Goal: Navigation & Orientation: Find specific page/section

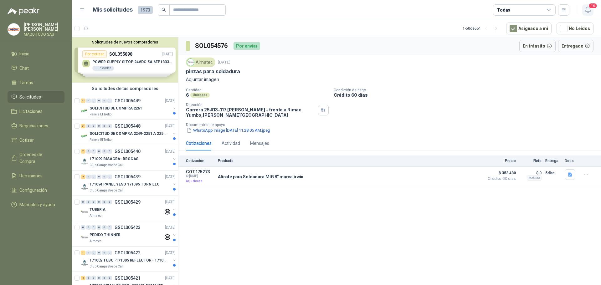
click at [457, 8] on span "16" at bounding box center [592, 6] width 9 height 6
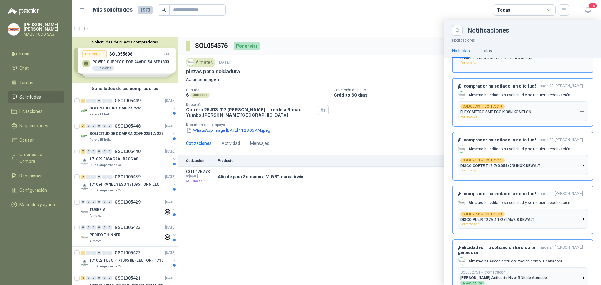
scroll to position [707, 0]
click at [126, 187] on div at bounding box center [336, 152] width 529 height 265
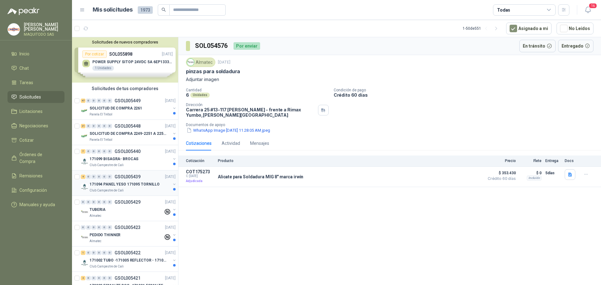
click at [126, 187] on p "171094 PANEL YESO 171095 TORNILLO" at bounding box center [125, 185] width 70 height 6
click at [138, 113] on div "Panela El Trébol" at bounding box center [130, 114] width 81 height 5
click at [165, 102] on p "[DATE]" at bounding box center [170, 101] width 11 height 6
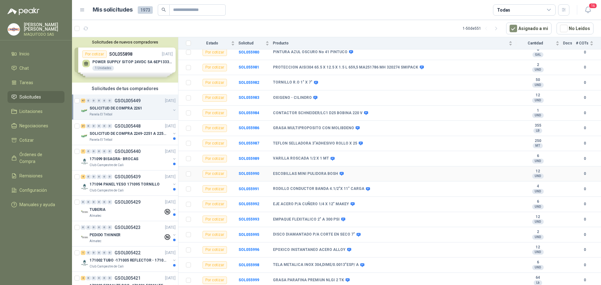
scroll to position [548, 0]
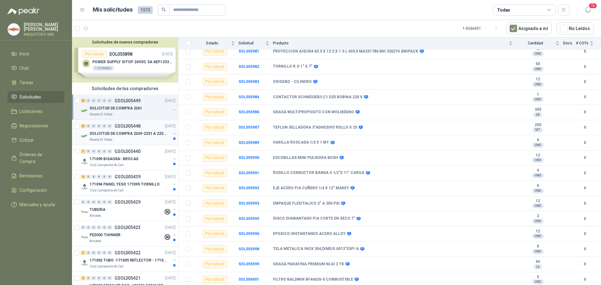
click at [131, 128] on p "GSOL005448" at bounding box center [128, 126] width 26 height 4
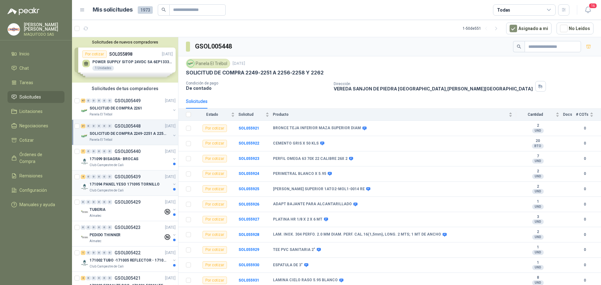
click at [116, 180] on div "4 0 0 0 0 0 GSOL005439 [DATE]" at bounding box center [129, 177] width 96 height 8
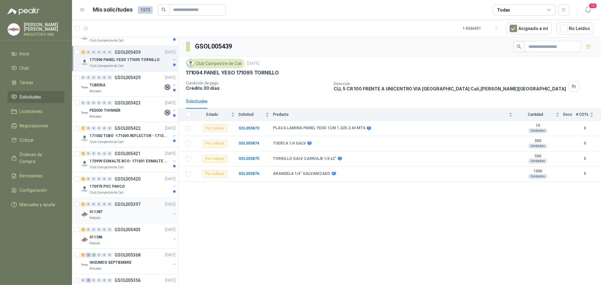
scroll to position [125, 0]
click at [121, 216] on div "Patojito" at bounding box center [130, 217] width 81 height 5
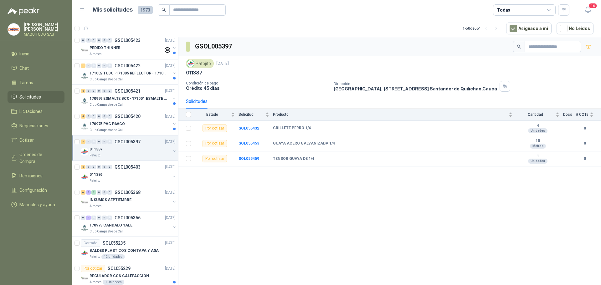
scroll to position [188, 0]
click at [136, 200] on div "INSUMOS SEPTIEMBRE" at bounding box center [130, 200] width 81 height 8
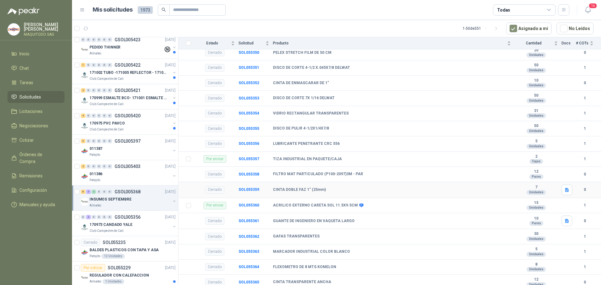
scroll to position [156, 0]
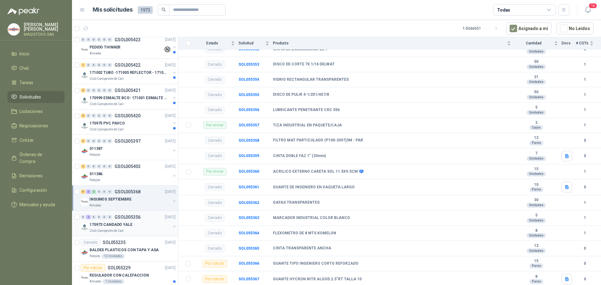
drag, startPoint x: 115, startPoint y: 225, endPoint x: 138, endPoint y: 221, distance: 22.6
click at [115, 224] on p "170973 CANDADO YALE" at bounding box center [111, 225] width 43 height 6
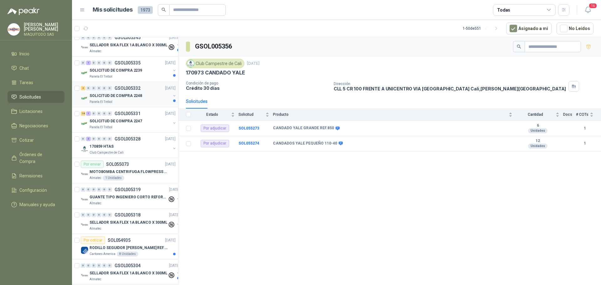
scroll to position [469, 0]
click at [137, 145] on div "170859 HTAS" at bounding box center [130, 146] width 81 height 8
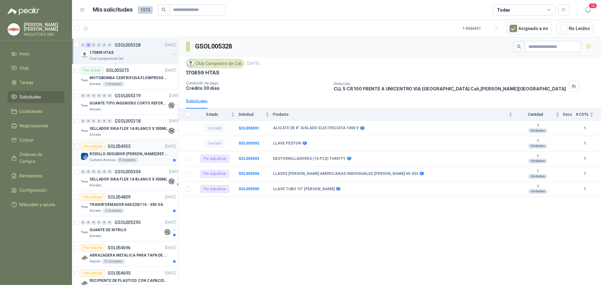
scroll to position [563, 0]
click at [137, 108] on div "Almatec" at bounding box center [129, 108] width 78 height 5
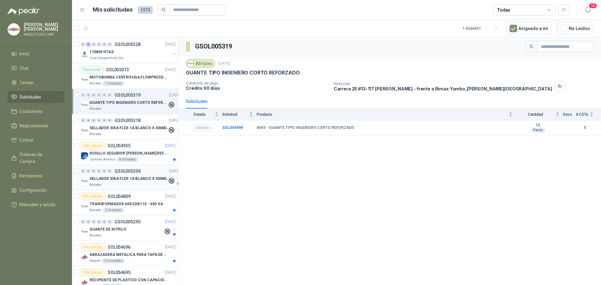
click at [139, 179] on p "SELLADOR SIKA FLEX 1A BLANCO X 300ML" at bounding box center [129, 179] width 78 height 6
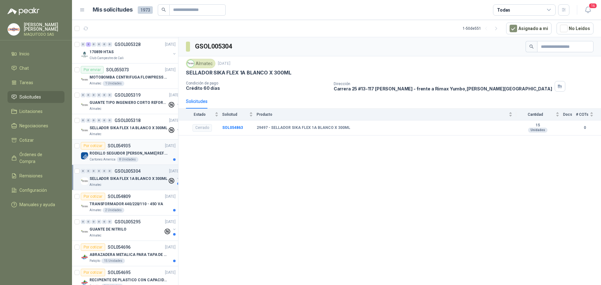
click at [141, 148] on div "Por cotizar SOL054935 [DATE]" at bounding box center [128, 146] width 95 height 8
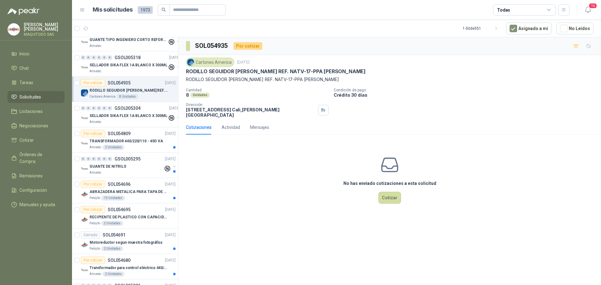
scroll to position [657, 0]
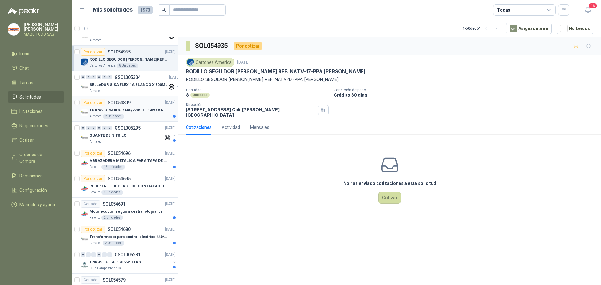
click at [151, 120] on article "Por cotizar SOL054809 [DATE] TRANSFORMADOR 440/220/110 - 45O VA Almatec 2 Unid…" at bounding box center [125, 108] width 106 height 25
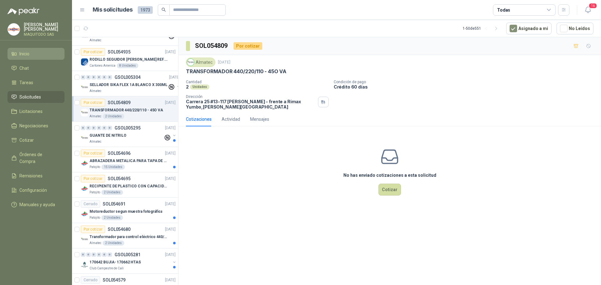
click at [41, 51] on li "Inicio" at bounding box center [35, 53] width 49 height 7
